Goal: Find specific page/section: Find specific page/section

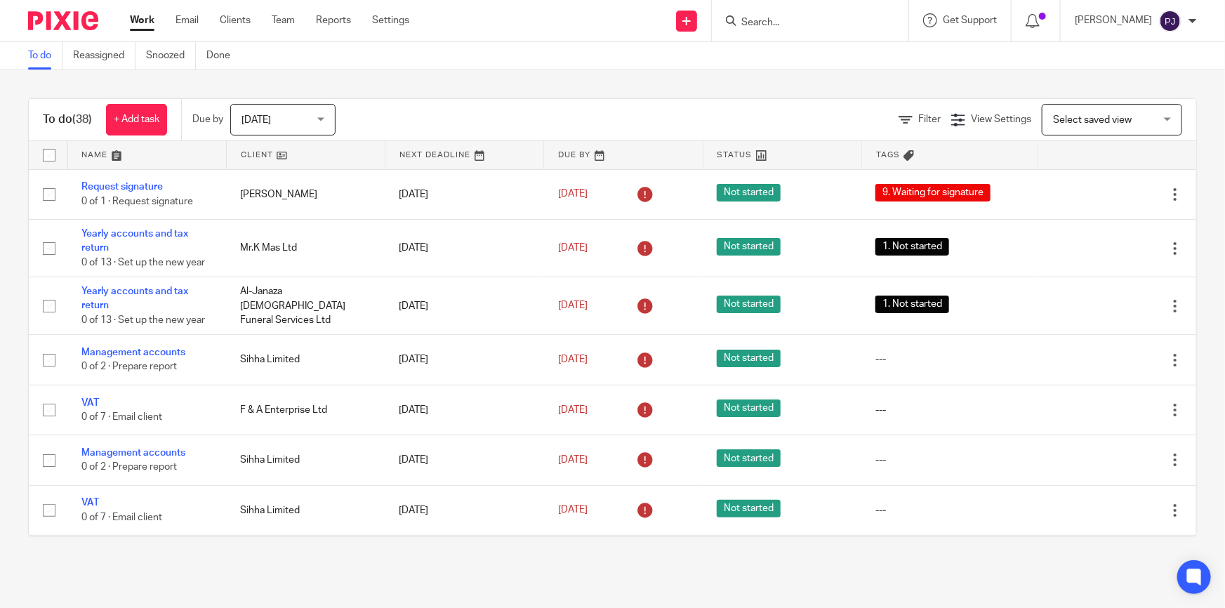
click at [794, 22] on input "Search" at bounding box center [803, 23] width 126 height 13
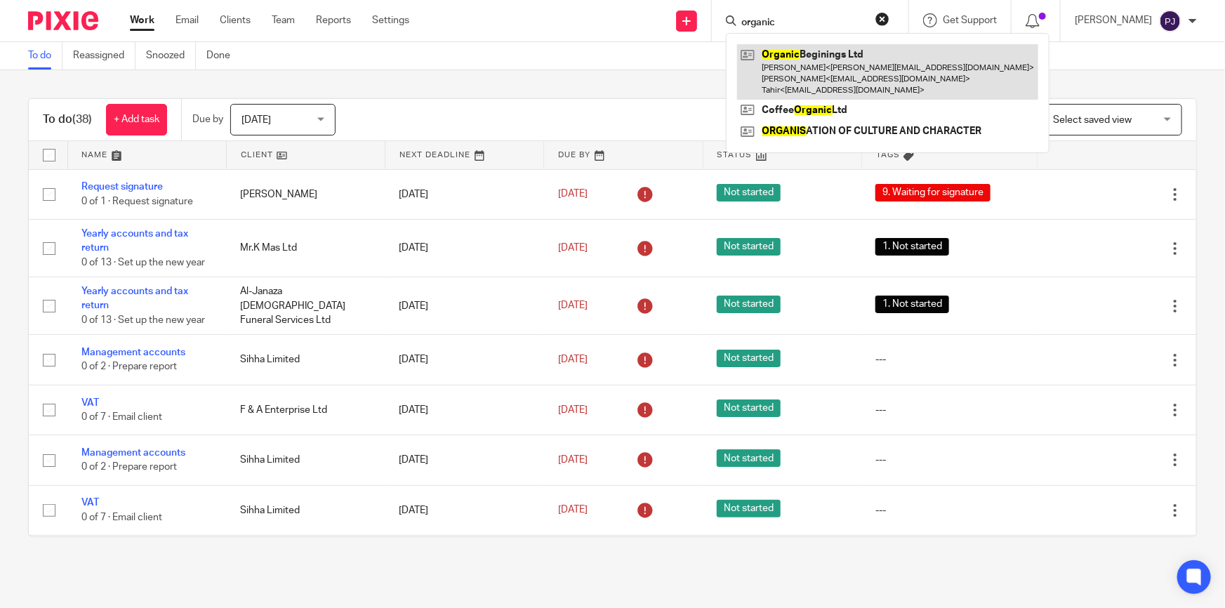
type input "organic"
click at [784, 68] on link at bounding box center [887, 71] width 301 height 55
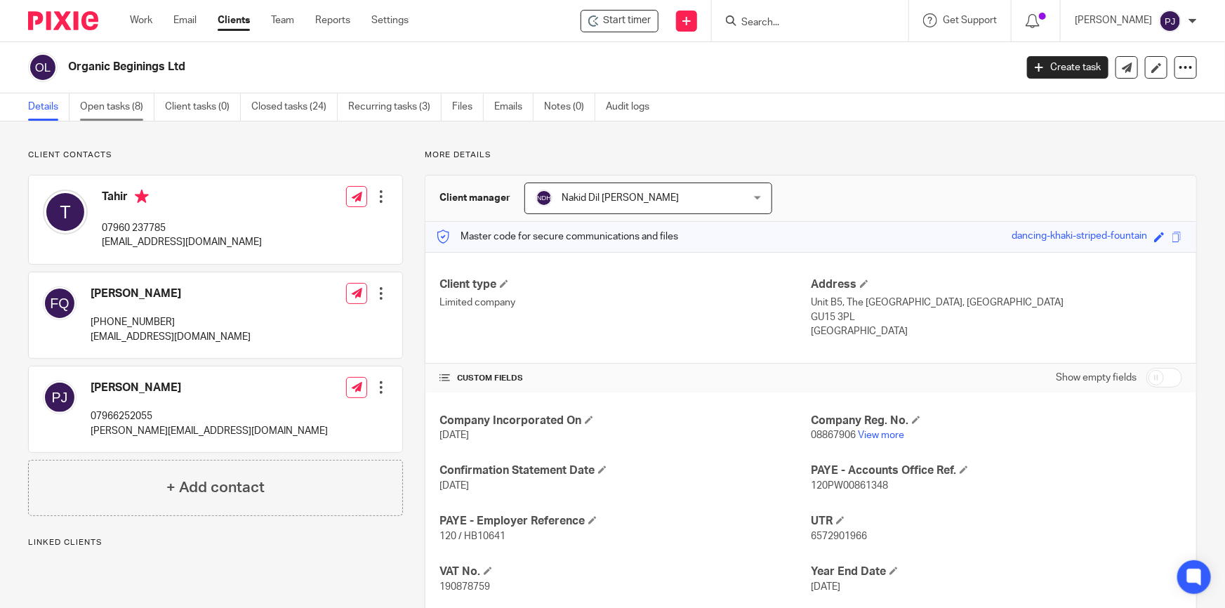
click at [96, 99] on link "Open tasks (8)" at bounding box center [117, 106] width 74 height 27
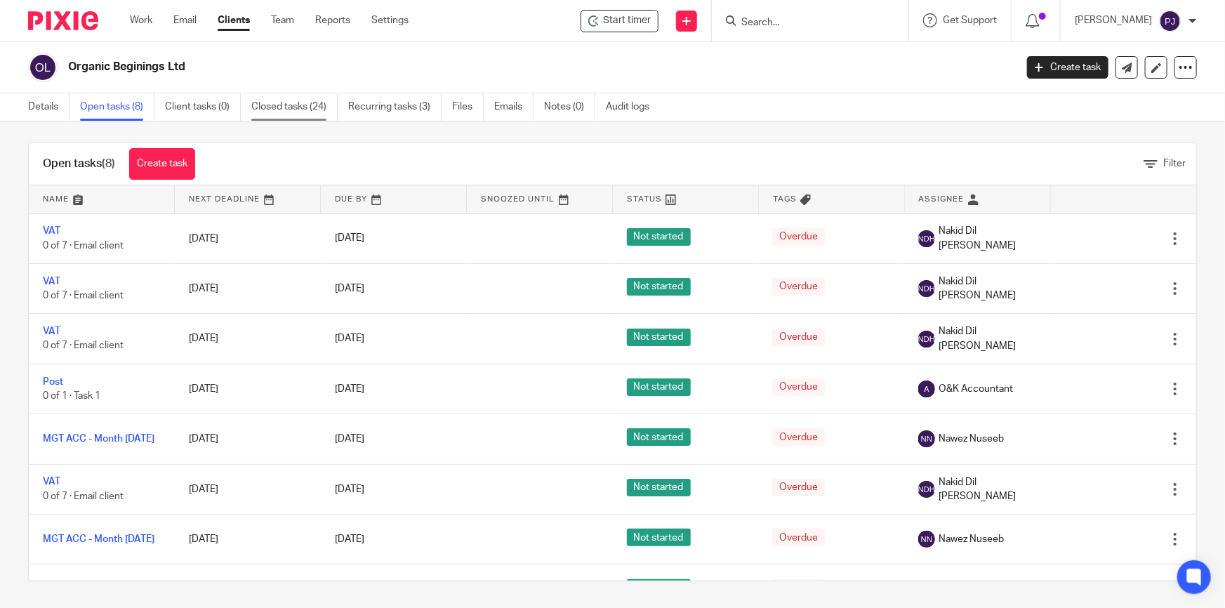
click at [292, 101] on link "Closed tasks (24)" at bounding box center [294, 106] width 86 height 27
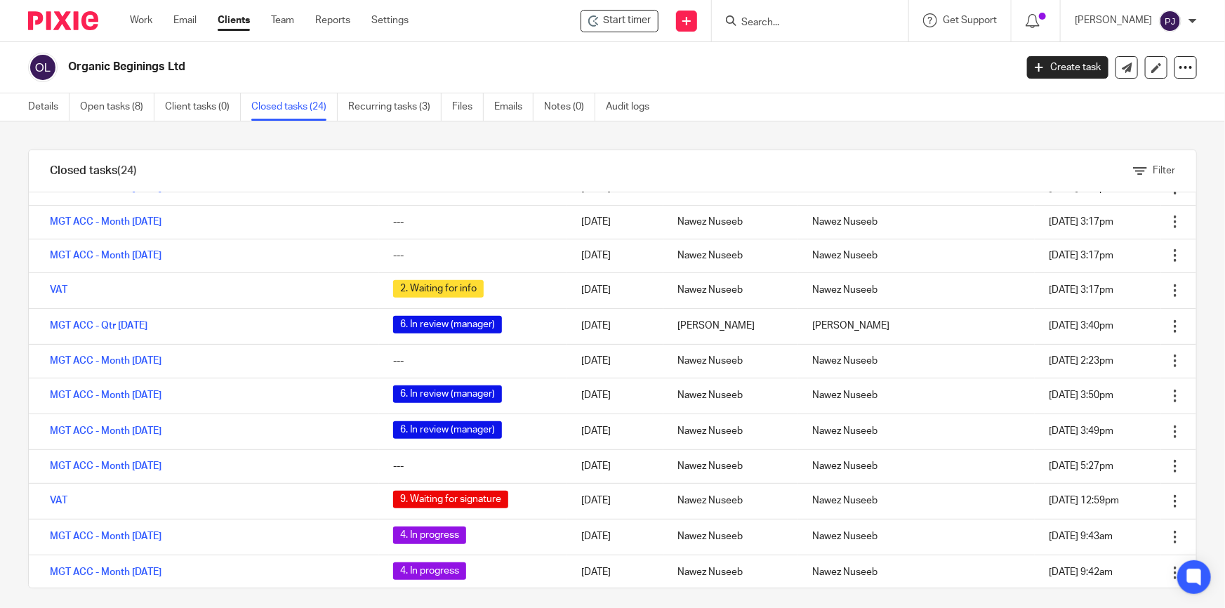
scroll to position [461, 0]
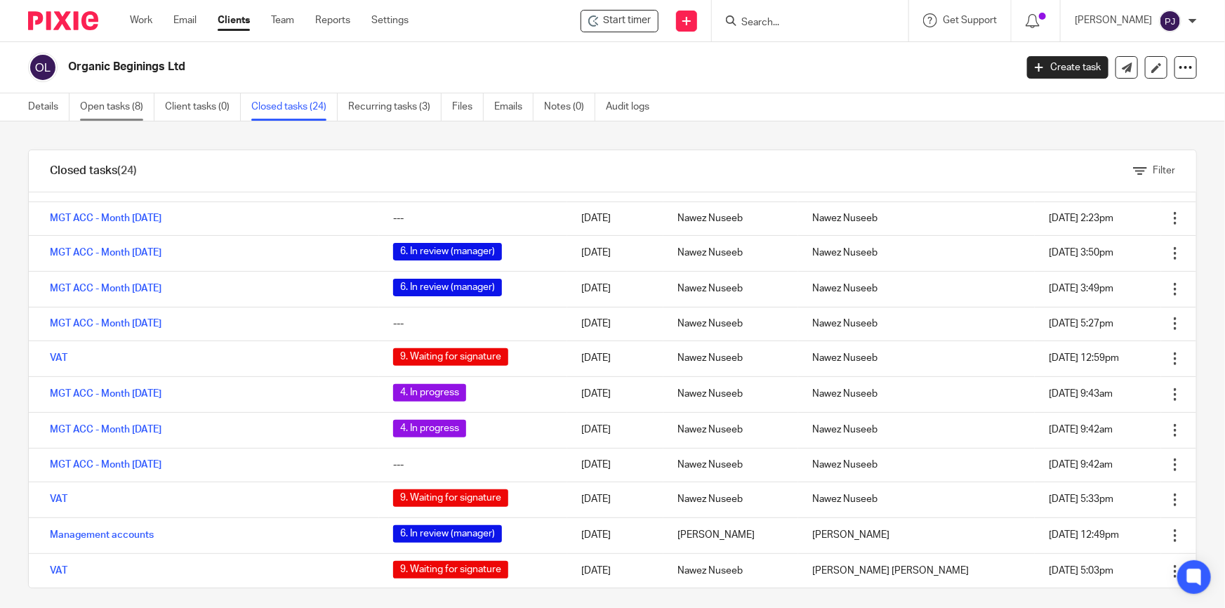
click at [144, 102] on link "Open tasks (8)" at bounding box center [117, 106] width 74 height 27
